Goal: Task Accomplishment & Management: Use online tool/utility

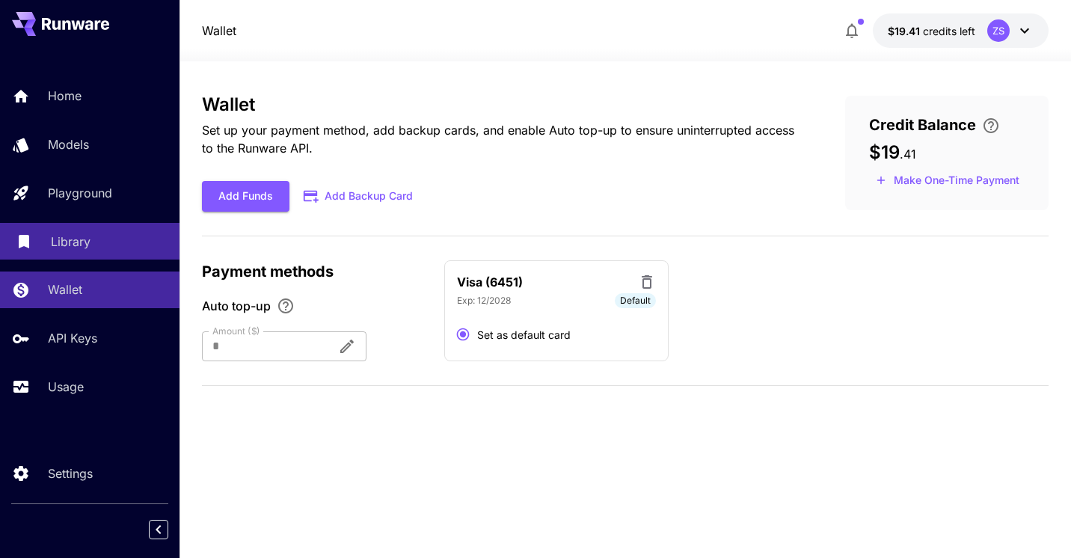
click at [82, 246] on p "Library" at bounding box center [71, 242] width 40 height 18
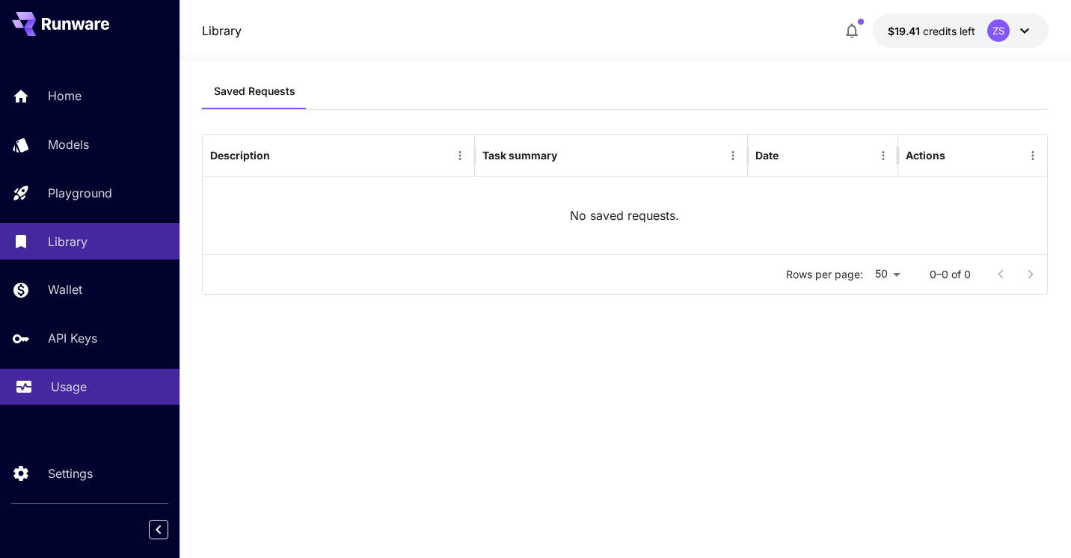
click at [70, 394] on p "Usage" at bounding box center [69, 387] width 36 height 18
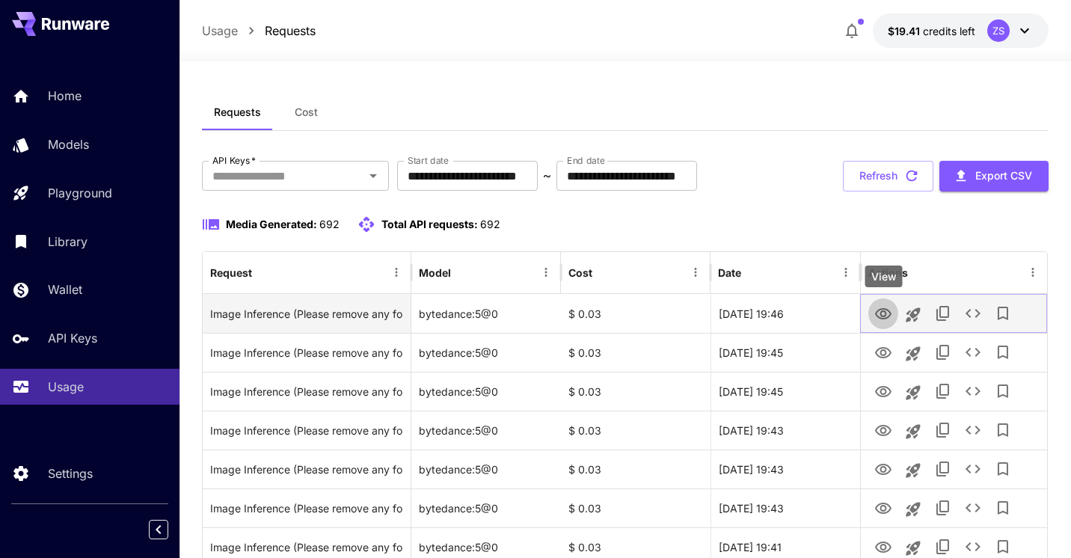
click at [880, 316] on icon "View" at bounding box center [883, 314] width 18 height 18
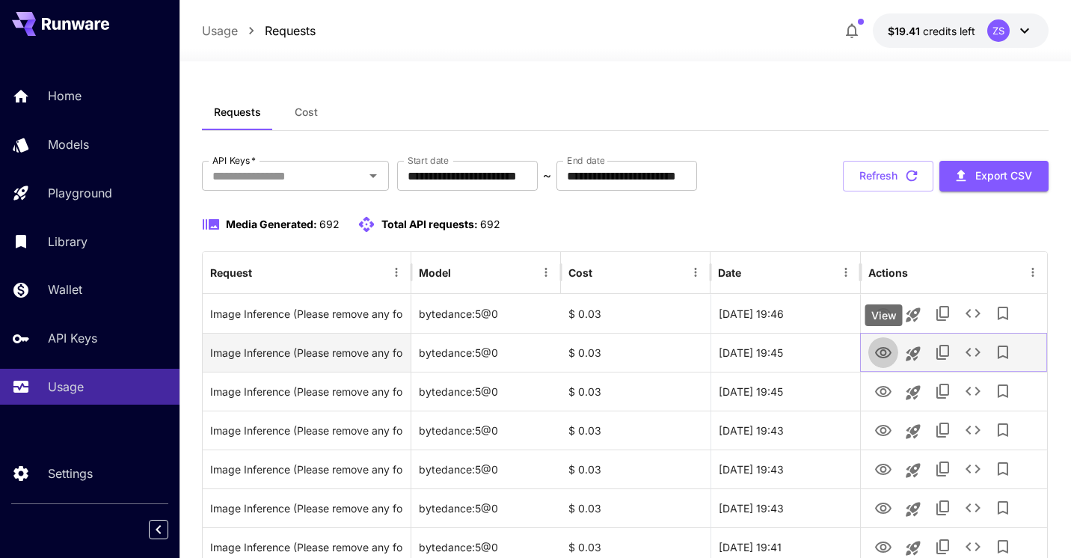
click at [880, 352] on icon "View" at bounding box center [883, 352] width 16 height 11
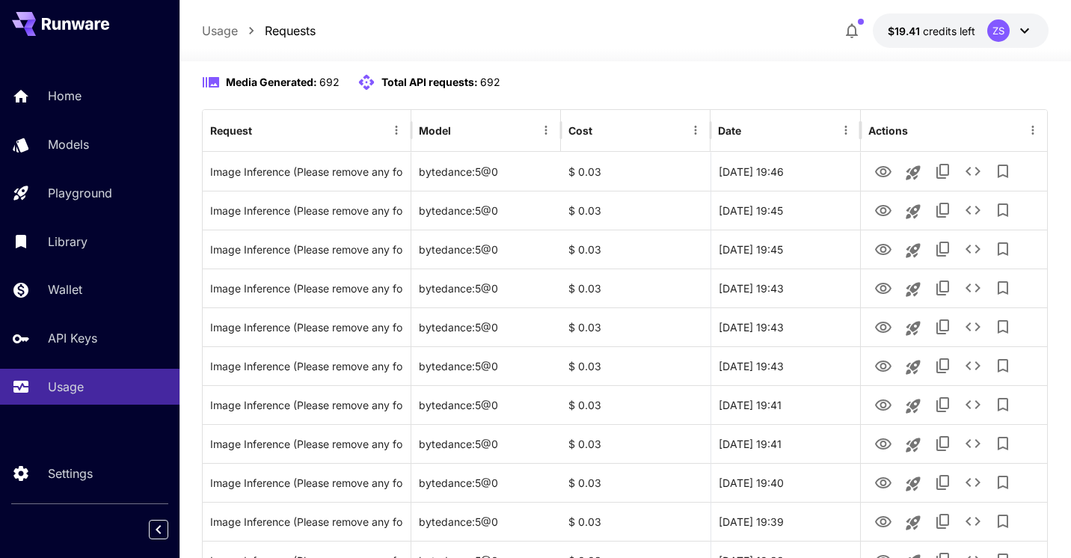
scroll to position [314, 0]
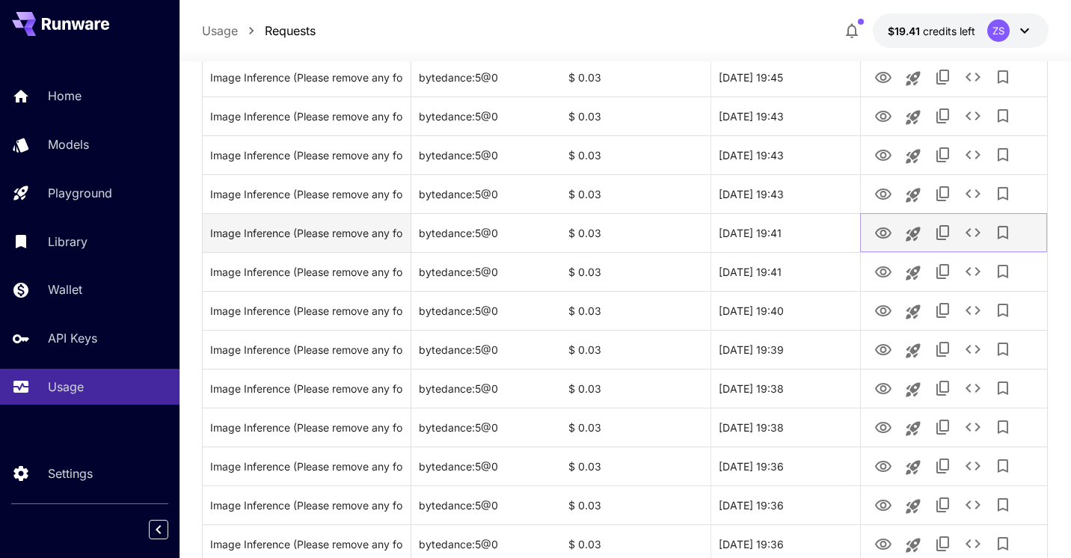
click at [878, 232] on icon "View" at bounding box center [883, 233] width 18 height 18
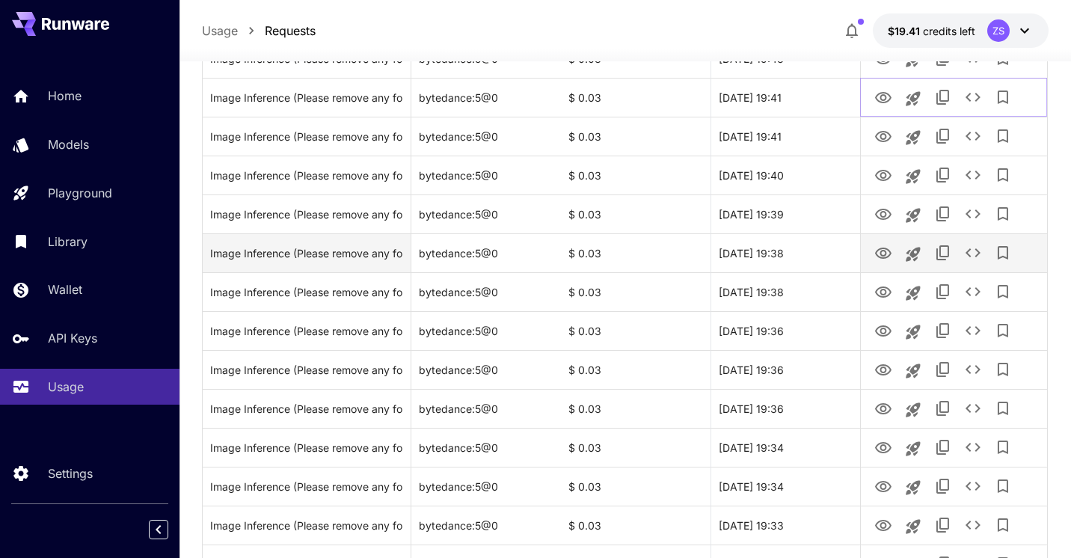
scroll to position [703, 0]
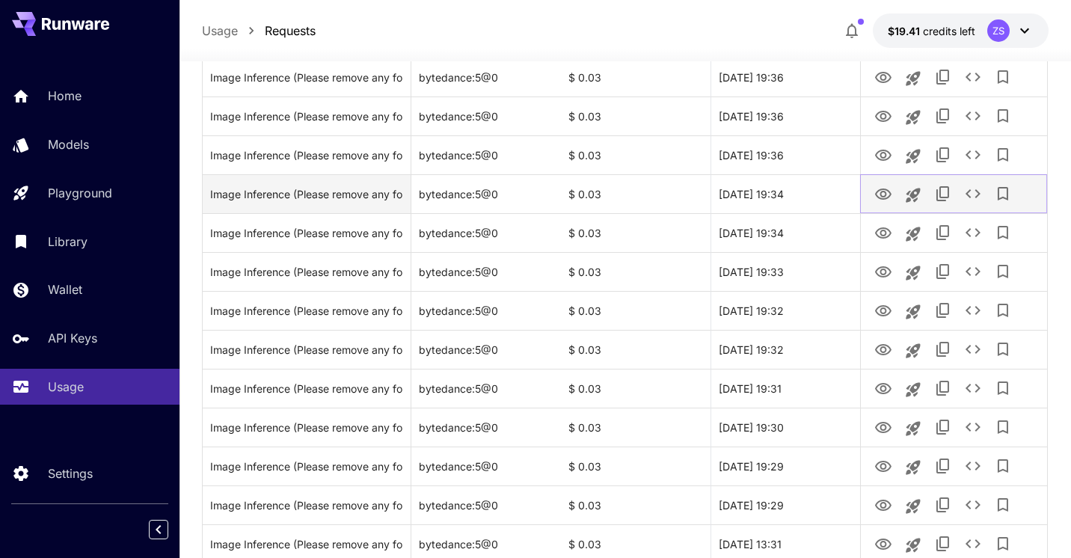
click at [889, 191] on icon "View" at bounding box center [883, 194] width 16 height 11
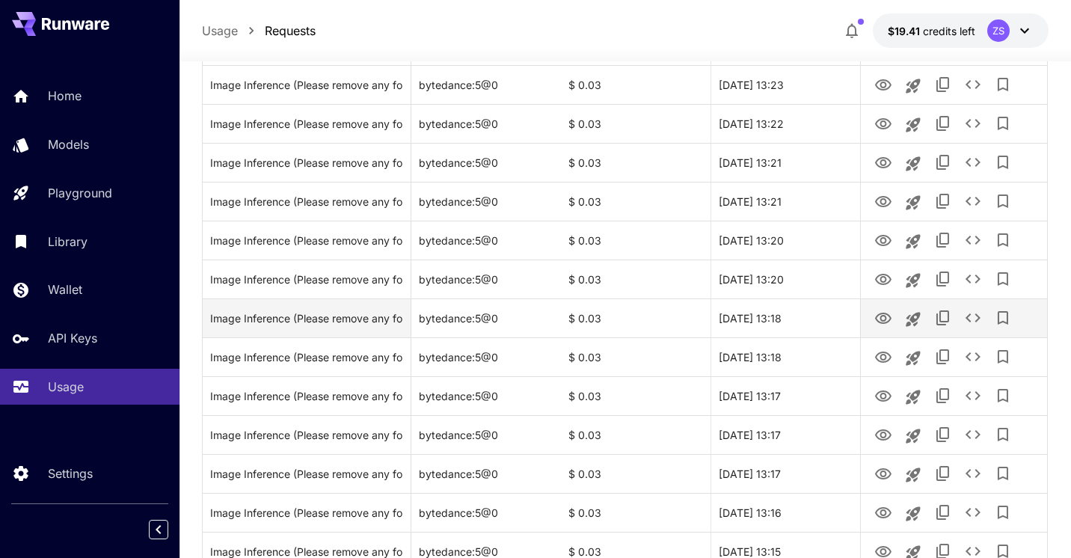
scroll to position [1285, 0]
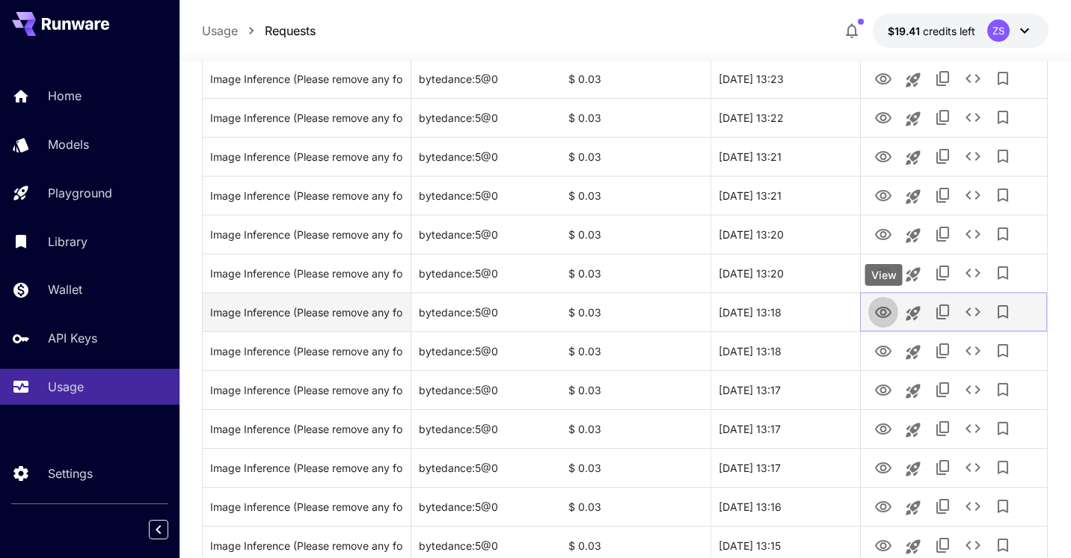
click at [888, 316] on icon "View" at bounding box center [883, 312] width 16 height 11
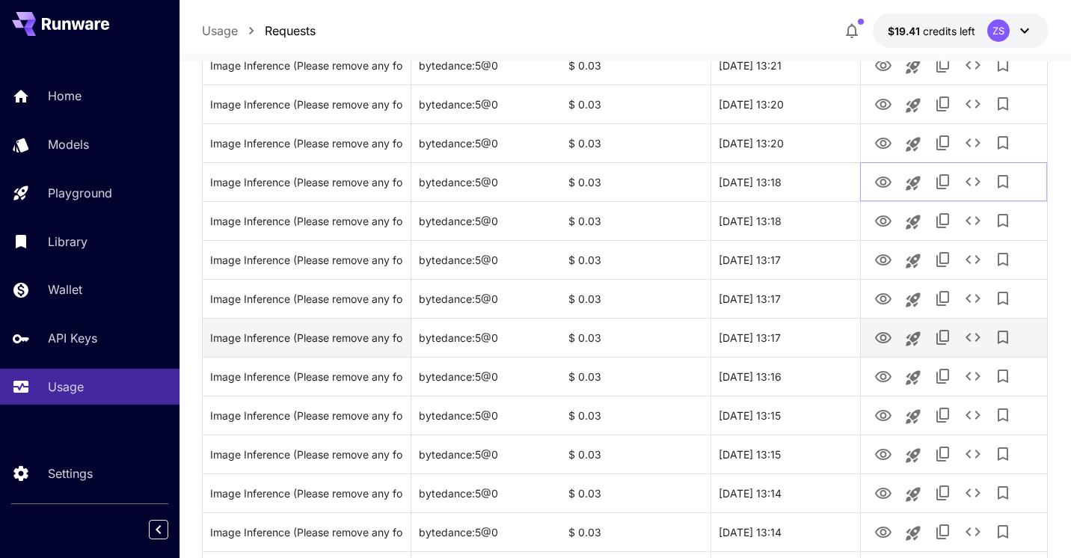
scroll to position [1436, 0]
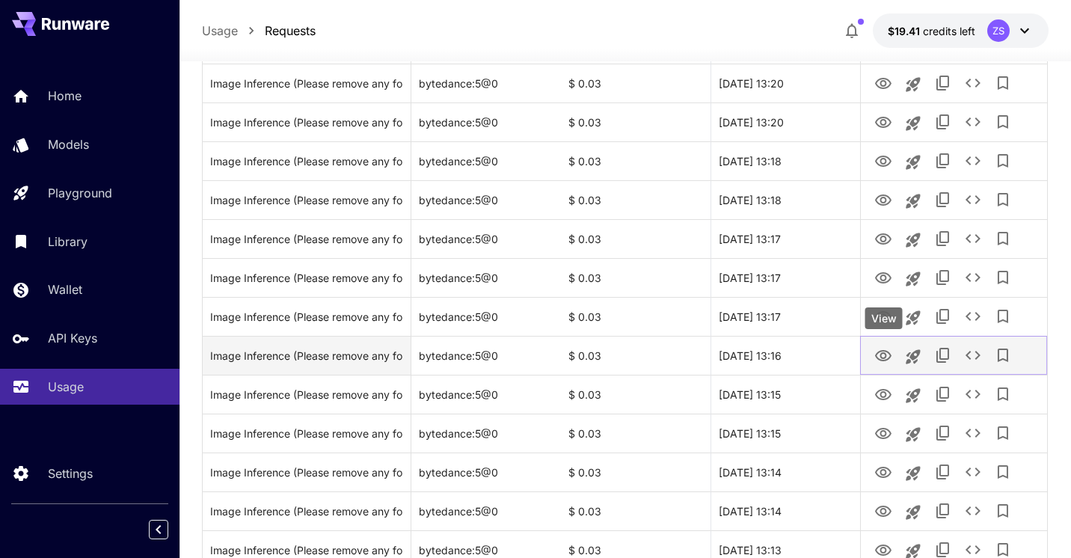
click at [877, 358] on icon "View" at bounding box center [883, 355] width 16 height 11
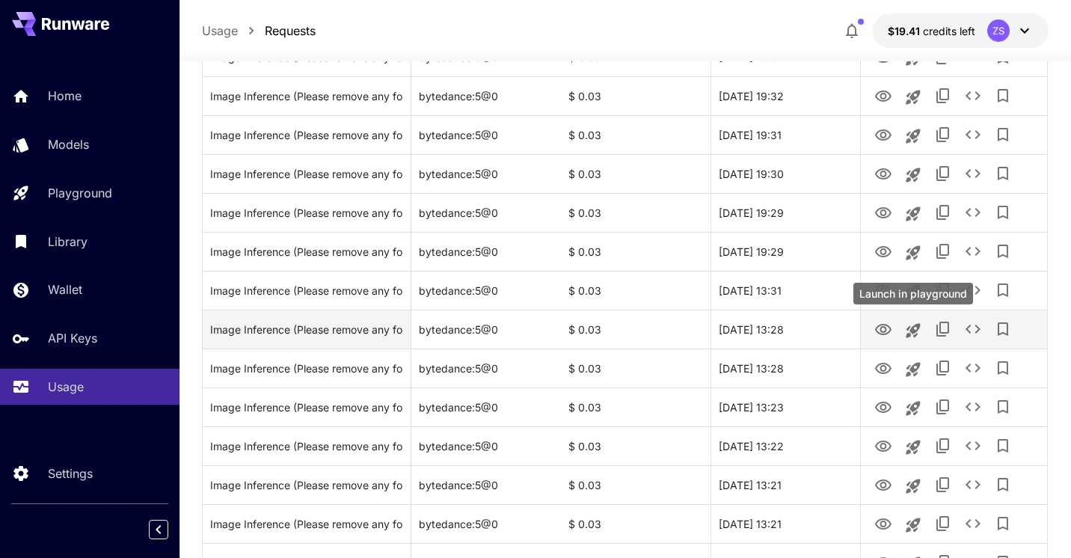
scroll to position [953, 0]
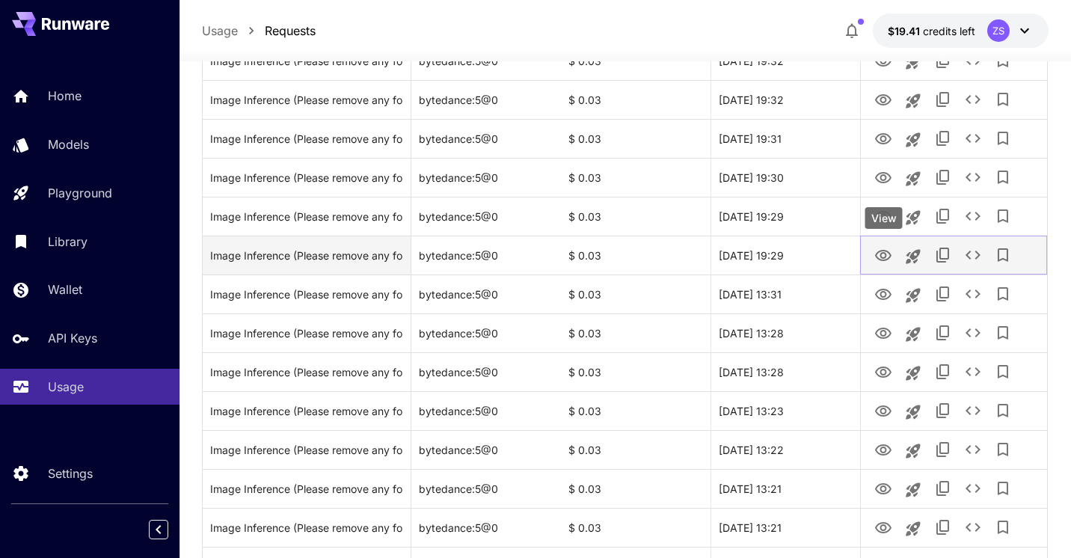
click at [881, 254] on icon "View" at bounding box center [883, 255] width 16 height 11
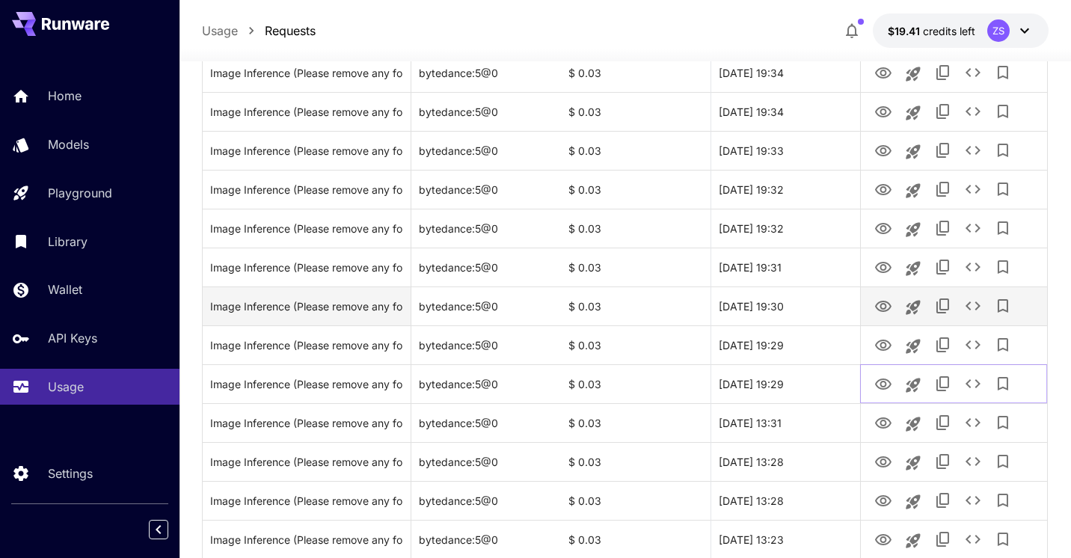
scroll to position [811, 0]
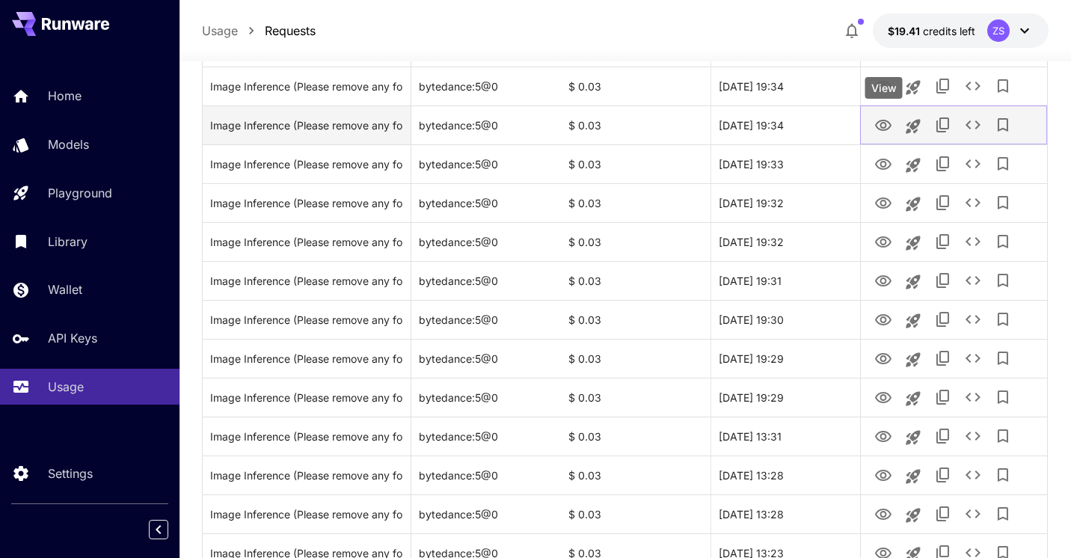
click at [885, 127] on icon "View" at bounding box center [883, 125] width 16 height 11
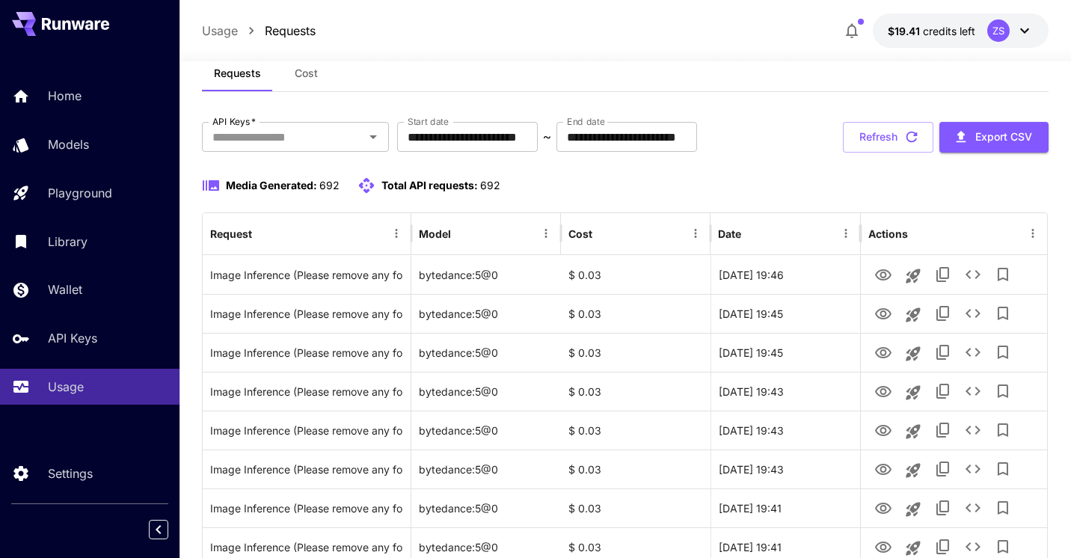
scroll to position [44, 0]
